Goal: Find specific page/section: Find specific page/section

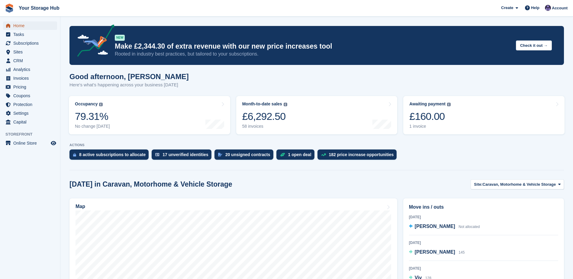
click at [26, 26] on span "Home" at bounding box center [31, 25] width 36 height 8
click at [30, 45] on span "Subscriptions" at bounding box center [31, 43] width 36 height 8
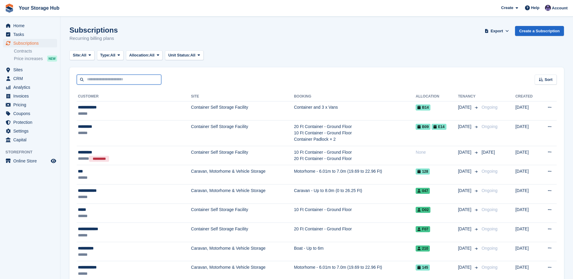
click at [97, 81] on input "text" at bounding box center [119, 80] width 85 height 10
click at [29, 43] on span "Subscriptions" at bounding box center [31, 43] width 36 height 8
click at [94, 83] on input "text" at bounding box center [119, 80] width 85 height 10
click at [22, 28] on span "Home" at bounding box center [31, 25] width 36 height 8
